Goal: Information Seeking & Learning: Learn about a topic

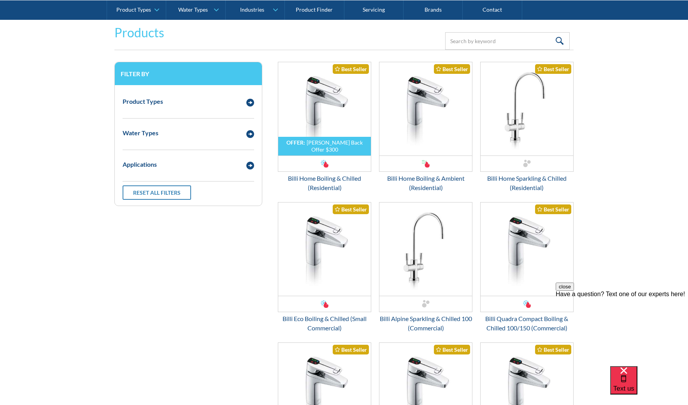
scroll to position [1050, 0]
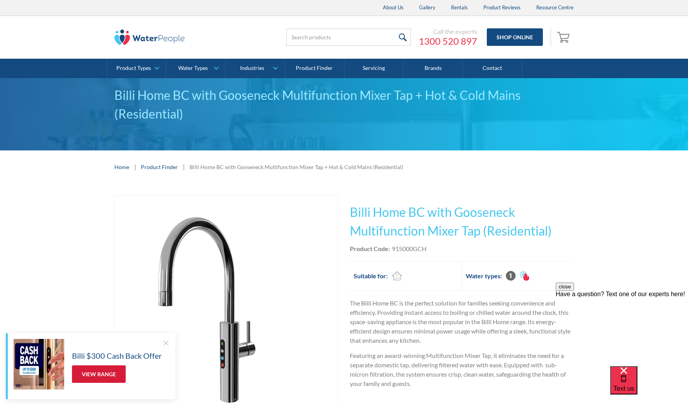
click at [90, 371] on link "View Range" at bounding box center [99, 375] width 54 height 18
